Goal: Transaction & Acquisition: Purchase product/service

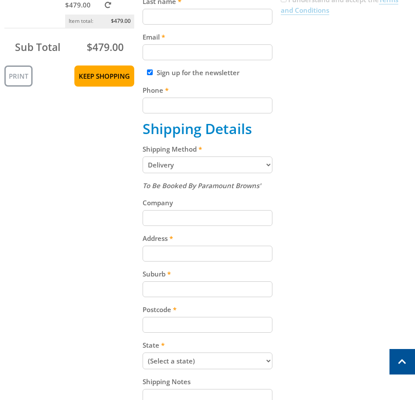
scroll to position [176, 0]
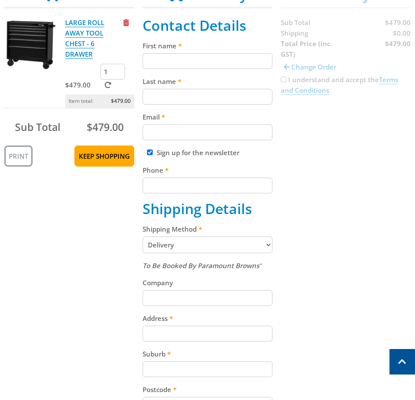
click at [223, 69] on input "First name" at bounding box center [208, 61] width 130 height 16
type input "[PERSON_NAME]"
type input "De Toledo Frasseto"
type input "[EMAIL_ADDRESS][DOMAIN_NAME]"
type input "0452494557"
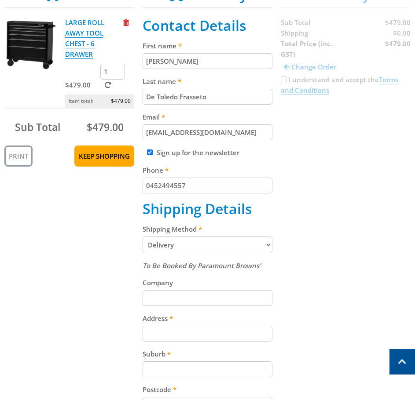
type input "U [STREET_ADDRESS][PERSON_NAME][PERSON_NAME]"
type input "[PERSON_NAME]"
type input "5067"
select select "SA"
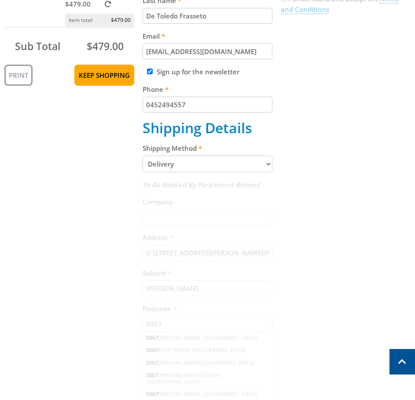
scroll to position [308, 0]
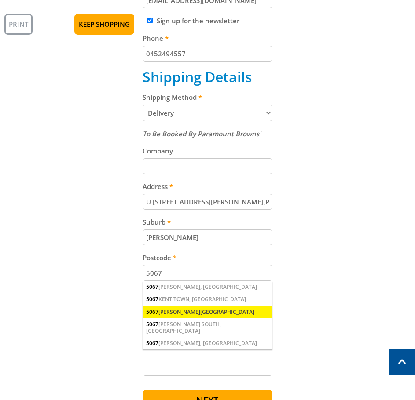
click at [233, 313] on div "[STREET_ADDRESS][PERSON_NAME]" at bounding box center [208, 312] width 130 height 12
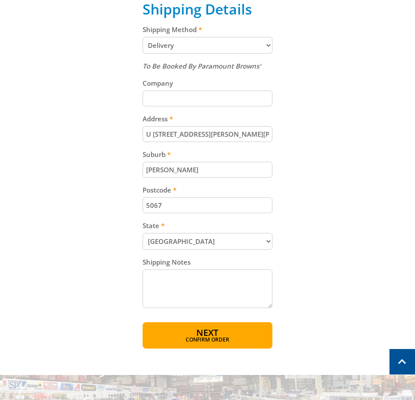
scroll to position [396, 0]
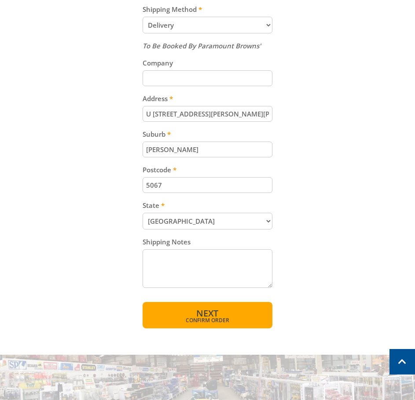
click at [221, 308] on button "Next Confirm order" at bounding box center [208, 315] width 130 height 26
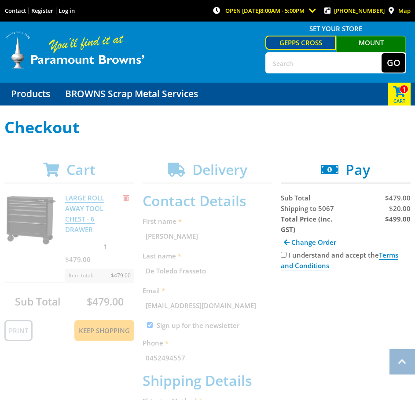
scroll to position [0, 0]
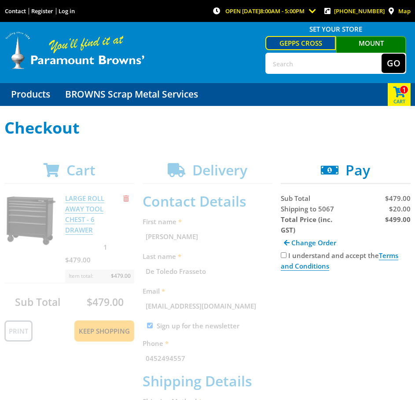
click at [281, 260] on div "I understand and accept the Terms and Conditions" at bounding box center [346, 260] width 130 height 21
click at [282, 257] on input "I understand and accept the Terms and Conditions" at bounding box center [284, 255] width 6 height 6
checkbox input "true"
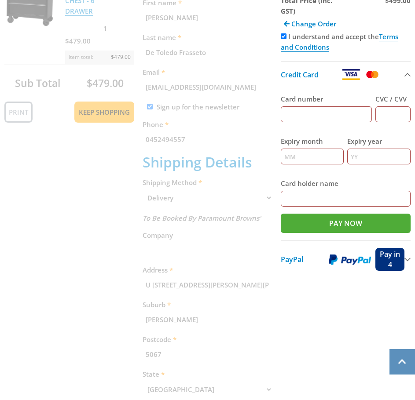
scroll to position [220, 0]
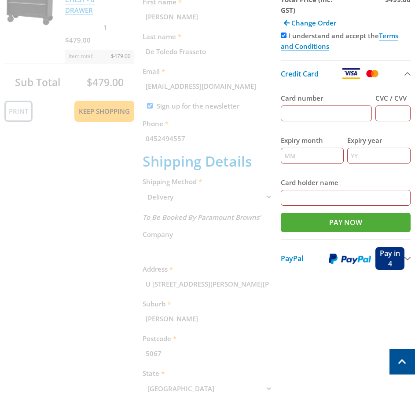
click at [408, 260] on button "PayPal Pay in 4" at bounding box center [346, 258] width 130 height 38
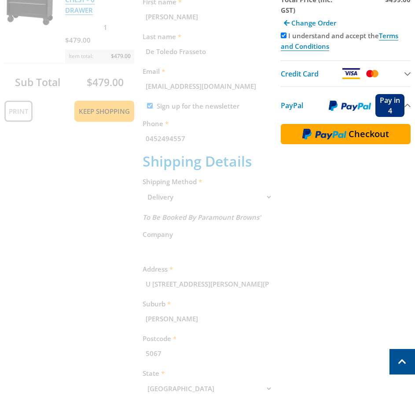
click at [405, 109] on button "PayPal Pay in 4" at bounding box center [346, 105] width 130 height 38
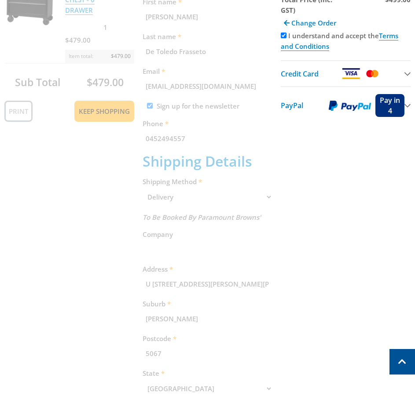
click at [406, 109] on button "PayPal Pay in 4" at bounding box center [346, 105] width 130 height 38
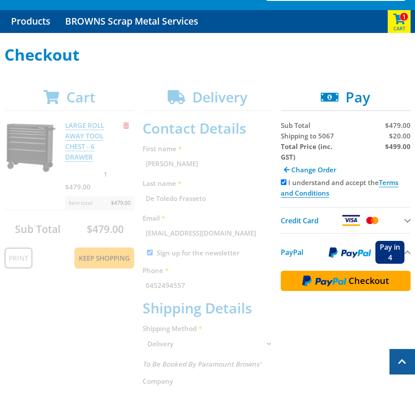
scroll to position [4, 0]
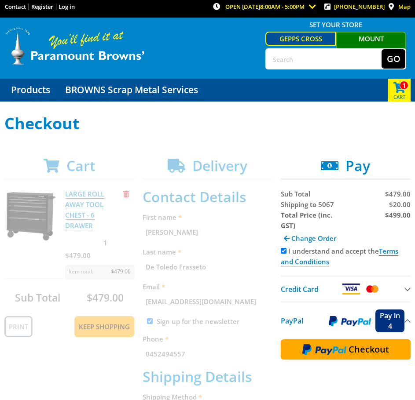
click at [377, 290] on img at bounding box center [371, 289] width 15 height 11
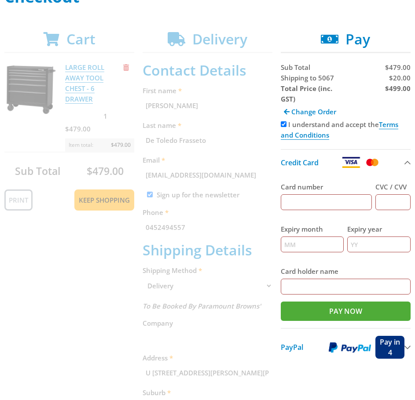
scroll to position [136, 0]
